Goal: Task Accomplishment & Management: Complete application form

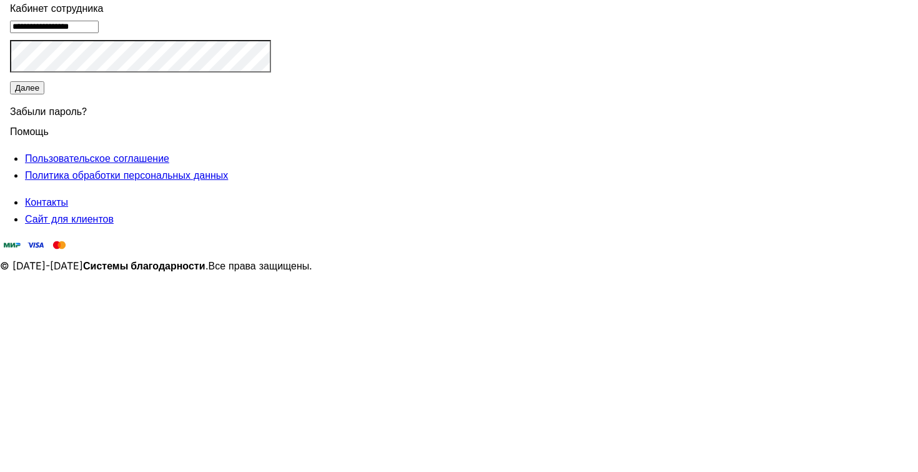
click at [44, 94] on button "Далее" at bounding box center [27, 87] width 34 height 13
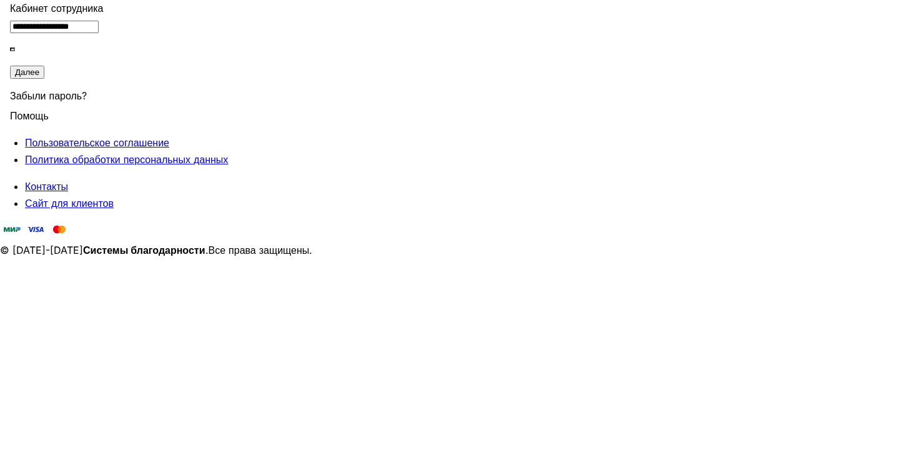
type input "******"
